Goal: Information Seeking & Learning: Learn about a topic

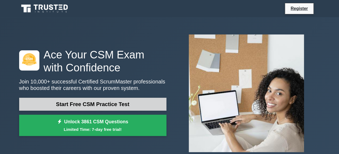
click at [92, 107] on link "Start Free CSM Practice Test" at bounding box center [92, 104] width 147 height 13
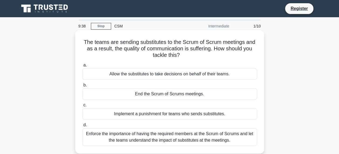
click at [142, 135] on div "Enforce the importance of having the required members at the Scrum of Scrums an…" at bounding box center [169, 137] width 175 height 18
click at [82, 127] on input "d. Enforce the importance of having the required members at the Scrum of Scrums…" at bounding box center [82, 125] width 0 height 4
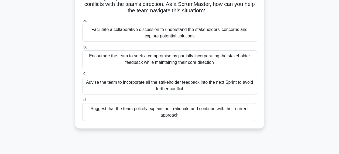
scroll to position [63, 0]
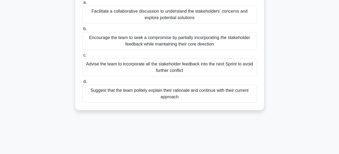
click at [127, 18] on div "Facilitate a collaborative discussion to understand the stakeholders' concerns …" at bounding box center [169, 15] width 175 height 18
click at [82, 4] on input "a. Facilitate a collaborative discussion to understand the stakeholders' concer…" at bounding box center [82, 3] width 0 height 4
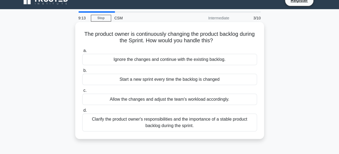
scroll to position [0, 0]
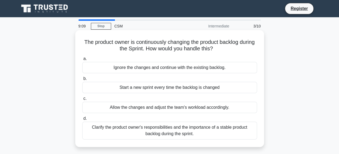
click at [141, 131] on div "Clarify the product owner's responsibilities and the importance of a stable pro…" at bounding box center [169, 131] width 175 height 18
click at [82, 120] on input "d. Clarify the product owner's responsibilities and the importance of a stable …" at bounding box center [82, 119] width 0 height 4
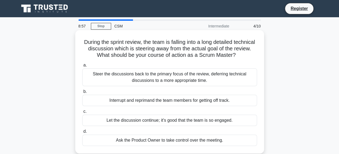
click at [183, 77] on div "Steer the discussions back to the primary focus of the review, deferring techni…" at bounding box center [169, 77] width 175 height 18
click at [82, 67] on input "a. Steer the discussions back to the primary focus of the review, deferring tec…" at bounding box center [82, 66] width 0 height 4
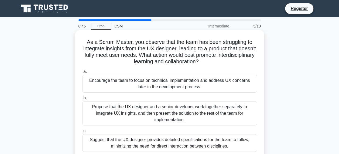
click at [136, 84] on div "Encourage the team to focus on technical implementation and address UX concerns…" at bounding box center [169, 84] width 175 height 18
click at [82, 74] on input "a. Encourage the team to focus on technical implementation and address UX conce…" at bounding box center [82, 72] width 0 height 4
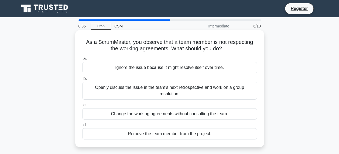
click at [152, 92] on div "Openly discuss the issue in the team's next retrospective and work on a group r…" at bounding box center [169, 91] width 175 height 18
click at [82, 81] on input "b. Openly discuss the issue in the team's next retrospective and work on a grou…" at bounding box center [82, 79] width 0 height 4
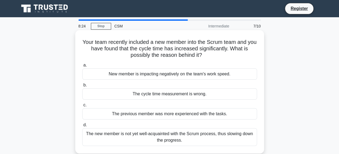
click at [162, 94] on div "The cycle time measurement is wrong." at bounding box center [169, 93] width 175 height 11
click at [82, 87] on input "b. The cycle time measurement is wrong." at bounding box center [82, 86] width 0 height 4
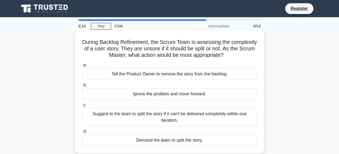
click at [156, 77] on div "Tell the Product Owner to remove the story from the backlog." at bounding box center [169, 73] width 175 height 11
click at [82, 67] on input "a. Tell the Product Owner to remove the story from the backlog." at bounding box center [82, 66] width 0 height 4
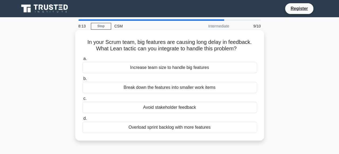
click at [172, 126] on div "Overload sprint backlog with more features" at bounding box center [169, 127] width 175 height 11
click at [82, 120] on input "d. Overload sprint backlog with more features" at bounding box center [82, 119] width 0 height 4
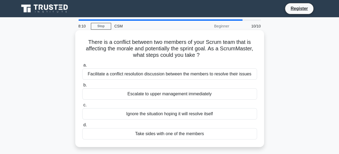
click at [171, 76] on div "Facilitate a conflict resolution discussion between the members to resolve thei…" at bounding box center [169, 73] width 175 height 11
click at [82, 67] on input "a. Facilitate a conflict resolution discussion between the members to resolve t…" at bounding box center [82, 66] width 0 height 4
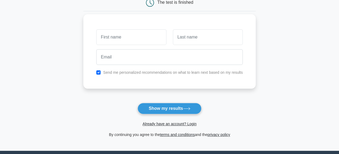
scroll to position [63, 0]
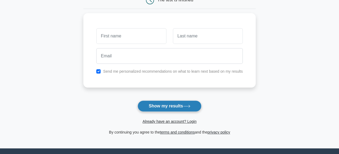
click at [176, 106] on button "Show my results" at bounding box center [169, 106] width 64 height 11
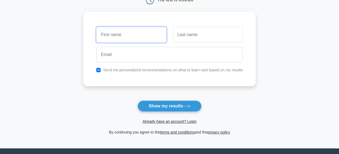
click at [117, 36] on input "text" at bounding box center [131, 35] width 70 height 16
click at [98, 71] on input "checkbox" at bounding box center [98, 70] width 4 height 4
checkbox input "false"
click at [120, 38] on input "text" at bounding box center [131, 35] width 70 height 16
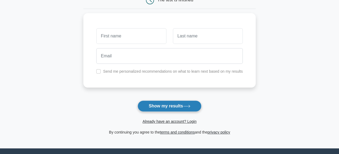
click at [175, 105] on button "Show my results" at bounding box center [169, 106] width 64 height 11
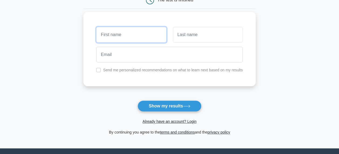
click at [124, 40] on input "text" at bounding box center [131, 35] width 70 height 16
click at [123, 38] on input "text" at bounding box center [131, 35] width 70 height 16
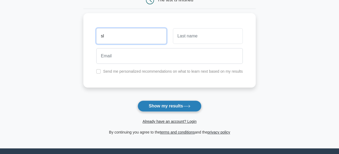
type input "sl"
click at [175, 107] on button "Show my results" at bounding box center [169, 106] width 64 height 11
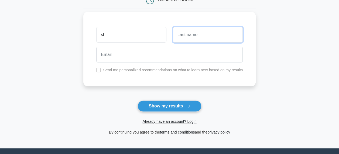
click at [191, 38] on input "text" at bounding box center [208, 35] width 70 height 16
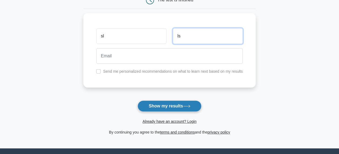
type input "ls"
click at [172, 111] on button "Show my results" at bounding box center [169, 106] width 64 height 11
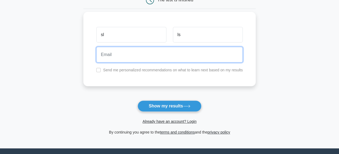
click at [167, 57] on input "email" at bounding box center [169, 55] width 146 height 16
type input "slopez@hotmail.com"
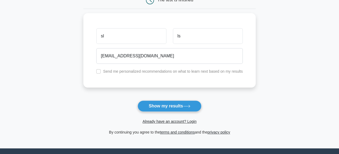
click at [181, 99] on form "Wait, there is more! Continue to see your result The test is finished sl ls" at bounding box center [169, 51] width 172 height 168
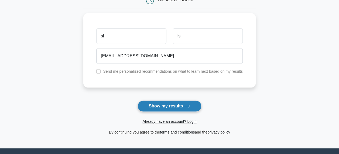
click at [169, 103] on button "Show my results" at bounding box center [169, 106] width 64 height 11
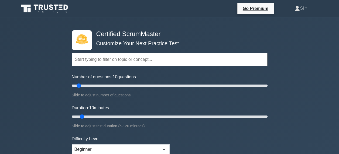
scroll to position [63, 0]
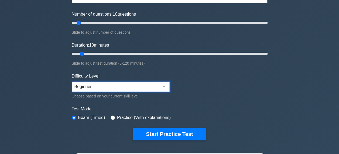
click at [164, 83] on select "Beginner Intermediate Expert" at bounding box center [121, 87] width 98 height 10
click at [215, 84] on form "Topics Basic Scrum Concepts Sprint Planning and Execution ScrumMaster Roles & R…" at bounding box center [170, 57] width 196 height 167
